Goal: Transaction & Acquisition: Purchase product/service

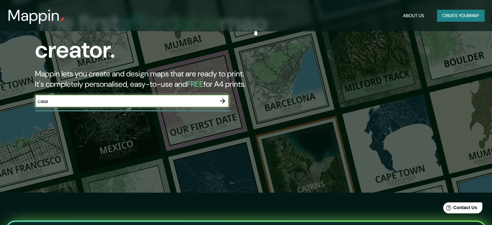
type input "casa"
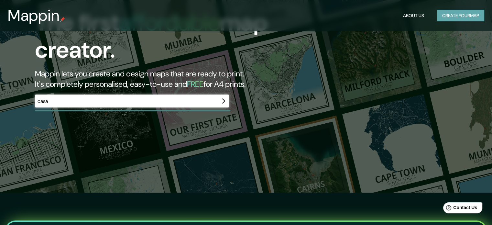
click at [477, 16] on button "Create your map" at bounding box center [460, 16] width 47 height 12
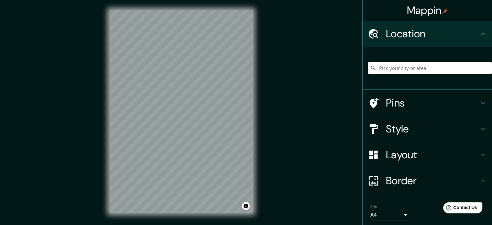
click at [427, 69] on input "Pick your city or area" at bounding box center [429, 68] width 124 height 12
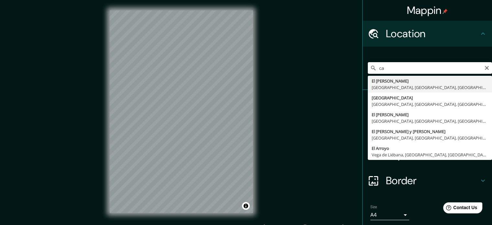
type input "c"
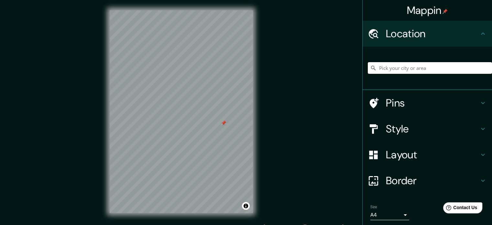
click at [427, 73] on input "Pick your city or area" at bounding box center [429, 68] width 124 height 12
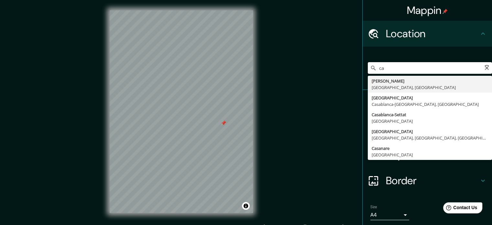
type input "c"
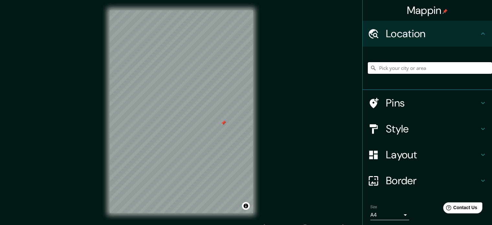
paste input "[STREET_ADDRESS][PERSON_NAME]"
type input "[PERSON_NAME], [GEOGRAPHIC_DATA], [GEOGRAPHIC_DATA], B7600, [GEOGRAPHIC_DATA]"
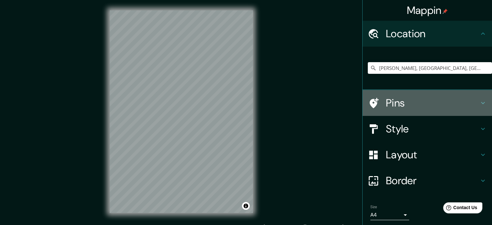
click at [386, 99] on h4 "Pins" at bounding box center [432, 102] width 93 height 13
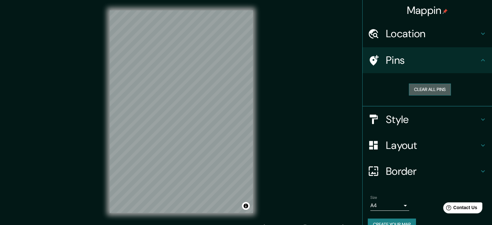
click at [411, 89] on button "Clear all pins" at bounding box center [429, 89] width 42 height 12
click at [419, 39] on h4 "Location" at bounding box center [432, 33] width 93 height 13
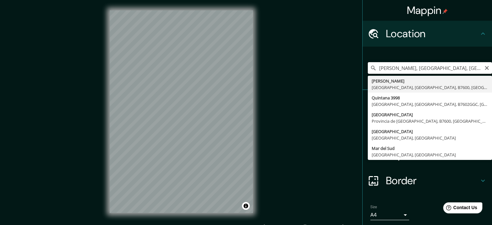
click at [405, 67] on input "[PERSON_NAME], [GEOGRAPHIC_DATA], [GEOGRAPHIC_DATA], B7600, [GEOGRAPHIC_DATA]" at bounding box center [429, 68] width 124 height 12
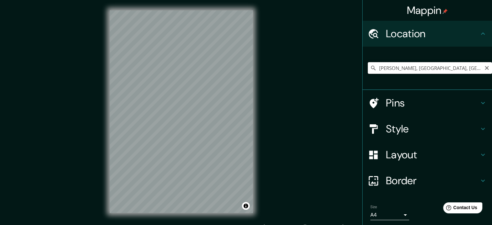
click at [405, 68] on input "[PERSON_NAME], [GEOGRAPHIC_DATA], [GEOGRAPHIC_DATA], B7600, [GEOGRAPHIC_DATA]" at bounding box center [429, 68] width 124 height 12
click at [430, 68] on input "[PERSON_NAME], [GEOGRAPHIC_DATA], [GEOGRAPHIC_DATA], B7600, [GEOGRAPHIC_DATA]" at bounding box center [429, 68] width 124 height 12
click at [428, 71] on input "[PERSON_NAME], [GEOGRAPHIC_DATA], [GEOGRAPHIC_DATA], B7600, [GEOGRAPHIC_DATA]" at bounding box center [429, 68] width 124 height 12
click at [429, 69] on input "[PERSON_NAME], [GEOGRAPHIC_DATA], [GEOGRAPHIC_DATA], B7600, [GEOGRAPHIC_DATA]" at bounding box center [429, 68] width 124 height 12
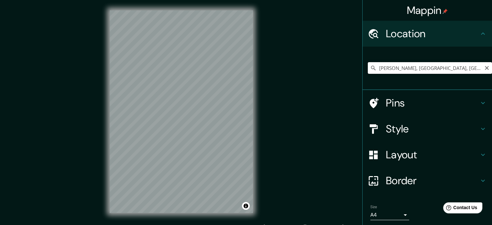
click at [431, 66] on input "[PERSON_NAME], [GEOGRAPHIC_DATA], [GEOGRAPHIC_DATA], B7600, [GEOGRAPHIC_DATA]" at bounding box center [429, 68] width 124 height 12
paste input "[STREET_ADDRESS][PERSON_NAME]"
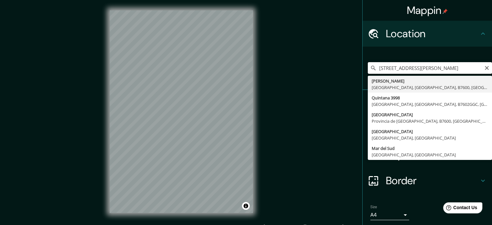
scroll to position [0, 89]
type input "[PERSON_NAME], [GEOGRAPHIC_DATA], [GEOGRAPHIC_DATA], B7600, [GEOGRAPHIC_DATA]"
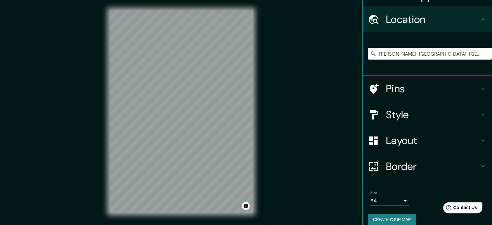
scroll to position [22, 0]
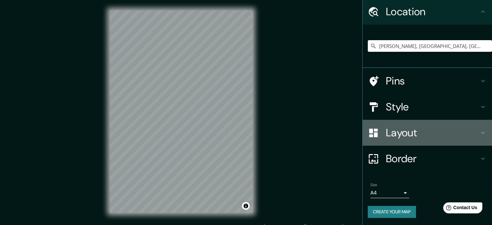
click at [429, 135] on h4 "Layout" at bounding box center [432, 132] width 93 height 13
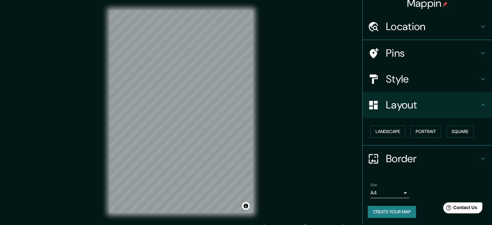
scroll to position [7, 0]
click at [410, 102] on h4 "Layout" at bounding box center [432, 104] width 93 height 13
click at [409, 69] on div "Style" at bounding box center [426, 79] width 129 height 26
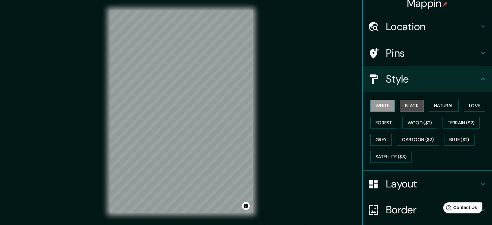
drag, startPoint x: 408, startPoint y: 99, endPoint x: 411, endPoint y: 102, distance: 4.6
click at [408, 100] on button "Black" at bounding box center [411, 106] width 24 height 12
click at [411, 115] on div "White Black Natural Love Forest Wood ($2) Terrain ($2) Grey Cartoon ($2) Blue (…" at bounding box center [429, 131] width 124 height 68
click at [385, 136] on button "Grey" at bounding box center [380, 139] width 21 height 12
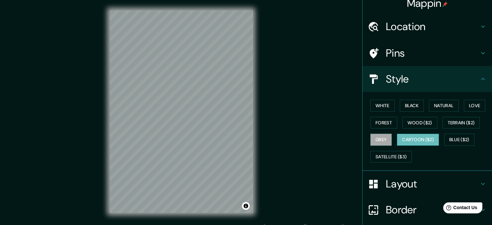
click at [407, 138] on button "Cartoon ($2)" at bounding box center [418, 139] width 42 height 12
click at [445, 138] on button "Blue ($2)" at bounding box center [459, 139] width 30 height 12
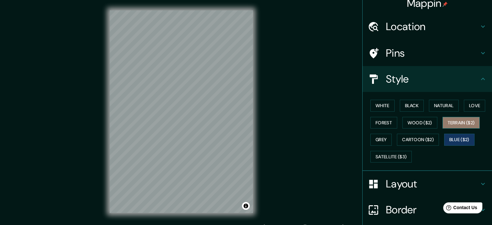
click at [454, 119] on button "Terrain ($2)" at bounding box center [460, 123] width 37 height 12
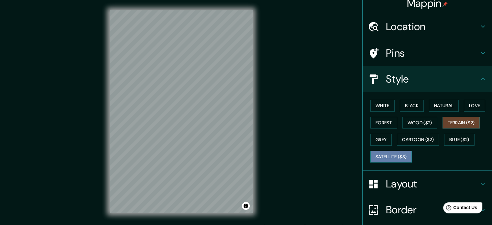
click at [389, 152] on button "Satellite ($3)" at bounding box center [390, 157] width 41 height 12
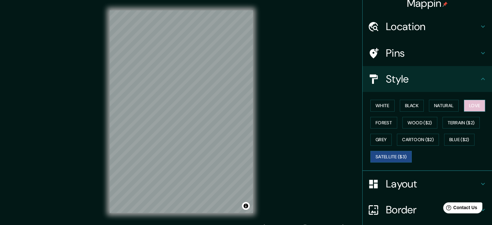
click at [463, 107] on button "Love" at bounding box center [473, 106] width 21 height 12
click at [452, 111] on button "Natural" at bounding box center [444, 106] width 30 height 12
